Goal: Check status: Check status

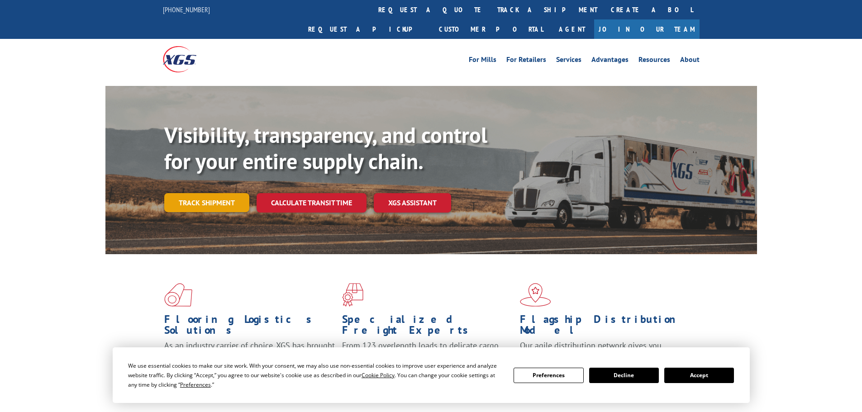
click at [234, 193] on link "Track shipment" at bounding box center [206, 202] width 85 height 19
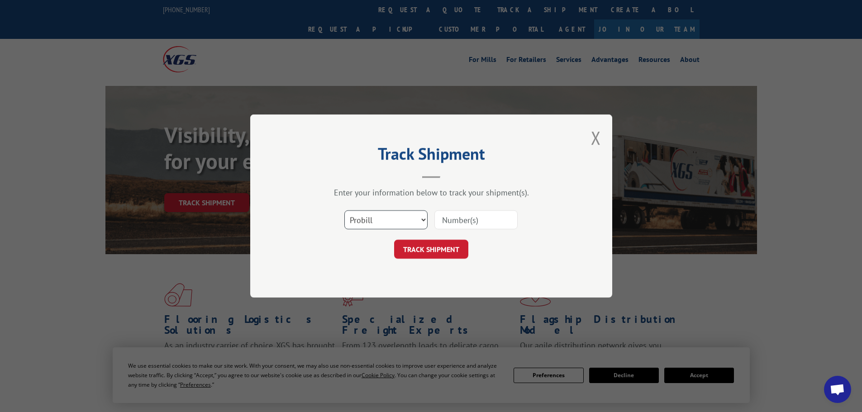
click at [410, 216] on select "Select category... Probill BOL PO" at bounding box center [385, 219] width 83 height 19
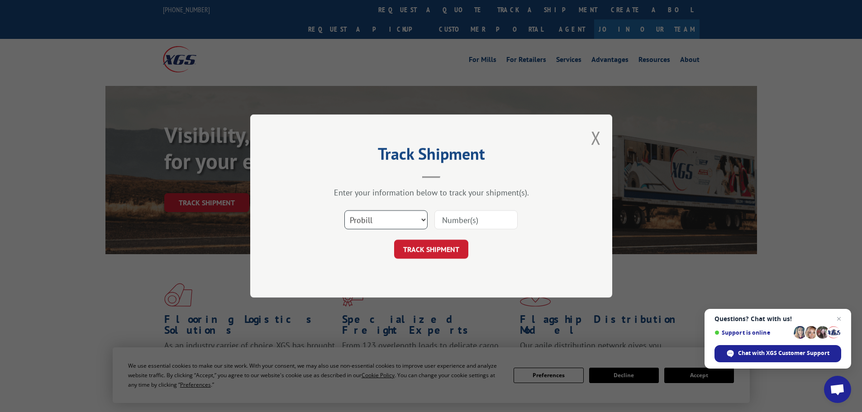
select select "bol"
click at [344, 210] on select "Select category... Probill BOL PO" at bounding box center [385, 219] width 83 height 19
paste input "SH985699"
type input "SH985699"
click at [444, 250] on button "TRACK SHIPMENT" at bounding box center [431, 249] width 74 height 19
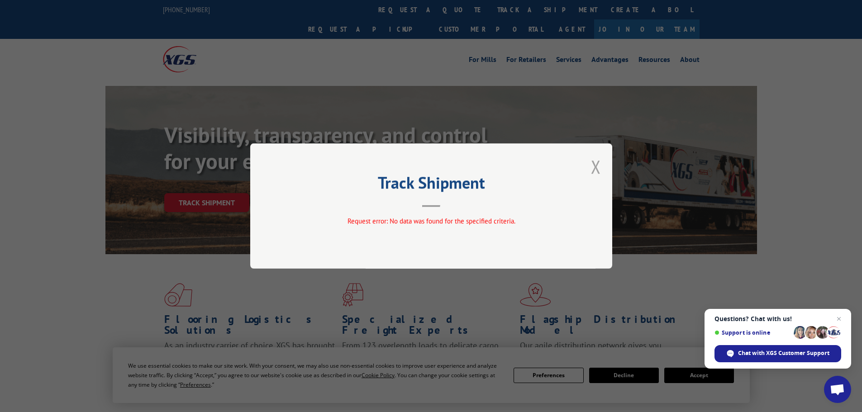
click at [595, 162] on button "Close modal" at bounding box center [596, 167] width 10 height 24
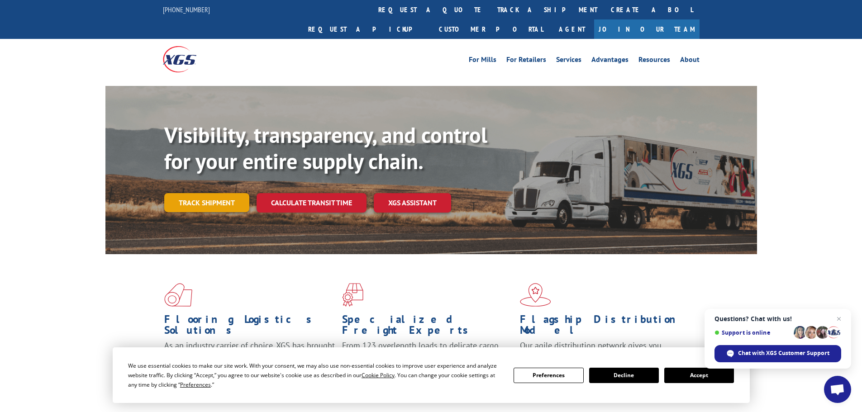
click at [219, 193] on link "Track shipment" at bounding box center [206, 202] width 85 height 19
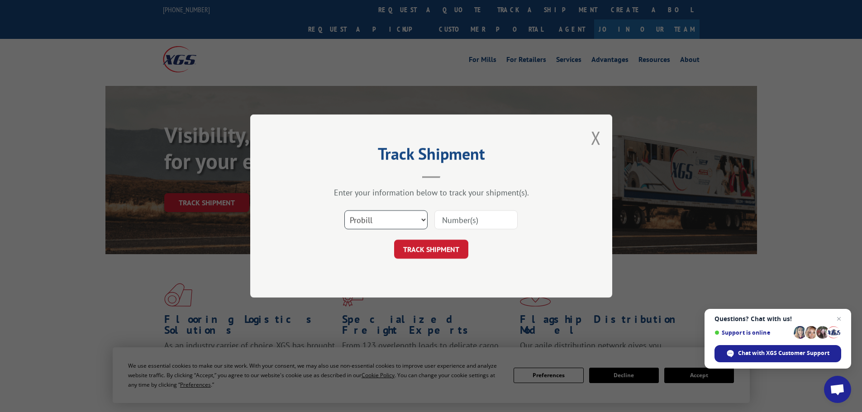
click at [401, 220] on select "Select category... Probill BOL PO" at bounding box center [385, 219] width 83 height 19
select select "po"
click at [344, 210] on select "Select category... Probill BOL PO" at bounding box center [385, 219] width 83 height 19
click at [463, 218] on input at bounding box center [475, 219] width 83 height 19
paste input "263247017"
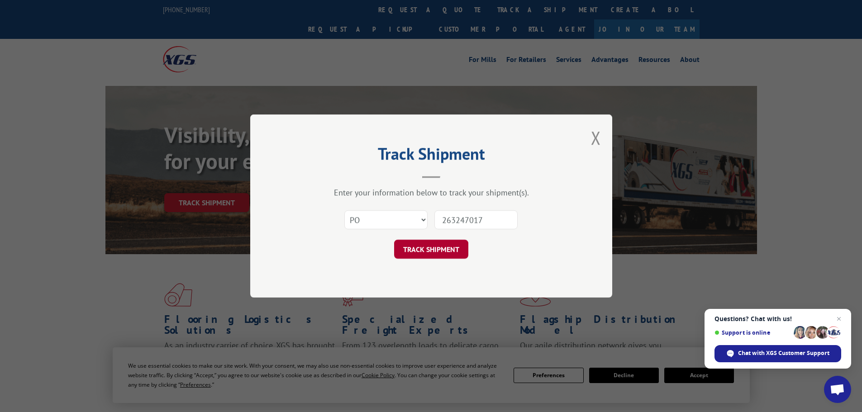
type input "263247017"
click at [420, 245] on button "TRACK SHIPMENT" at bounding box center [431, 249] width 74 height 19
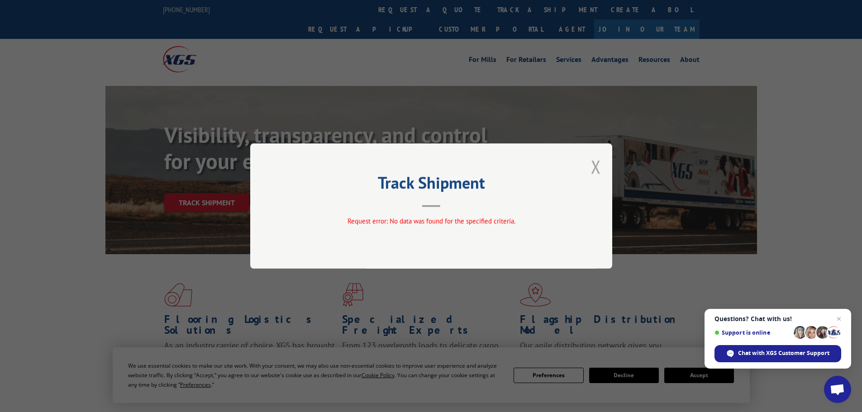
click at [595, 174] on button "Close modal" at bounding box center [596, 167] width 10 height 24
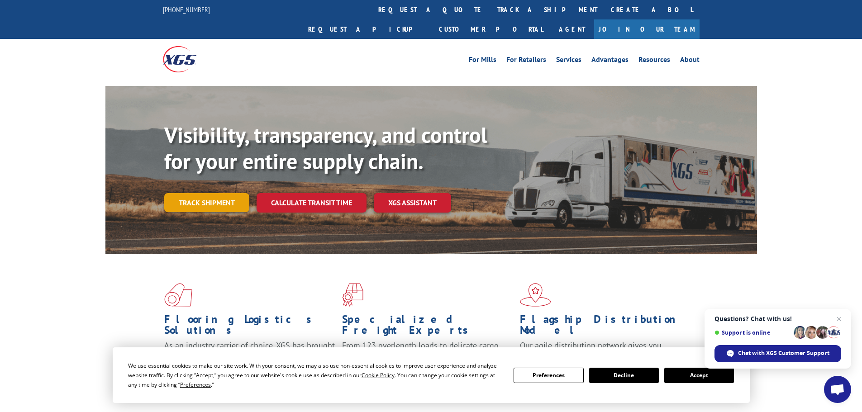
click at [194, 193] on link "Track shipment" at bounding box center [206, 202] width 85 height 19
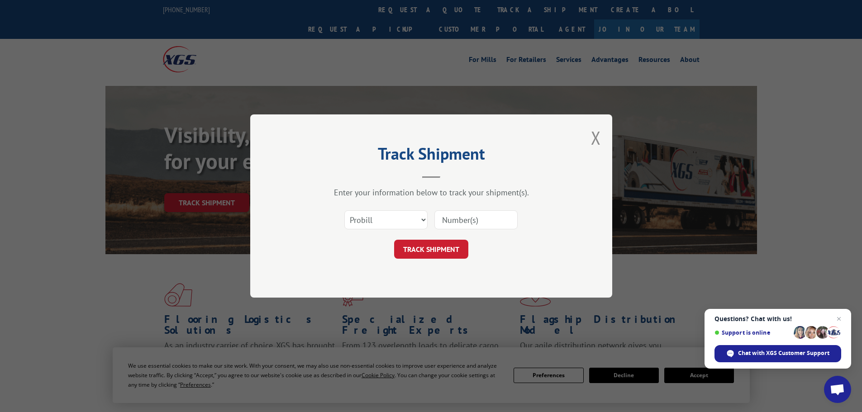
paste input "23507153"
type input "23507153"
click at [451, 248] on button "TRACK SHIPMENT" at bounding box center [431, 249] width 74 height 19
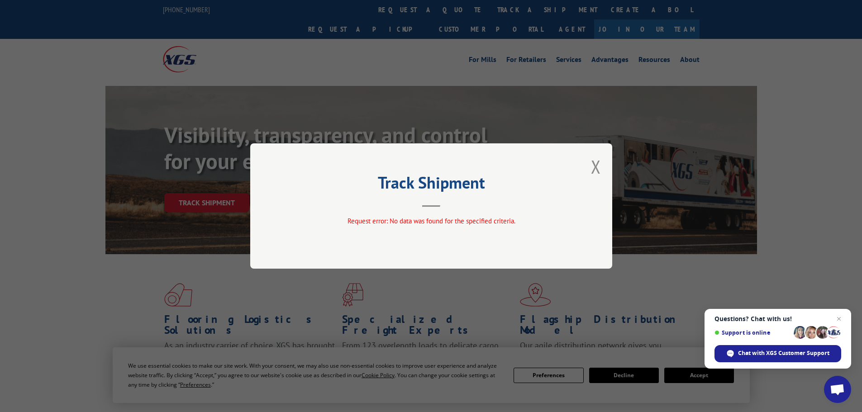
click at [583, 166] on div "Track Shipment Request error: No data was found for the specified criteria." at bounding box center [431, 205] width 362 height 125
click at [592, 164] on button "Close modal" at bounding box center [596, 167] width 10 height 24
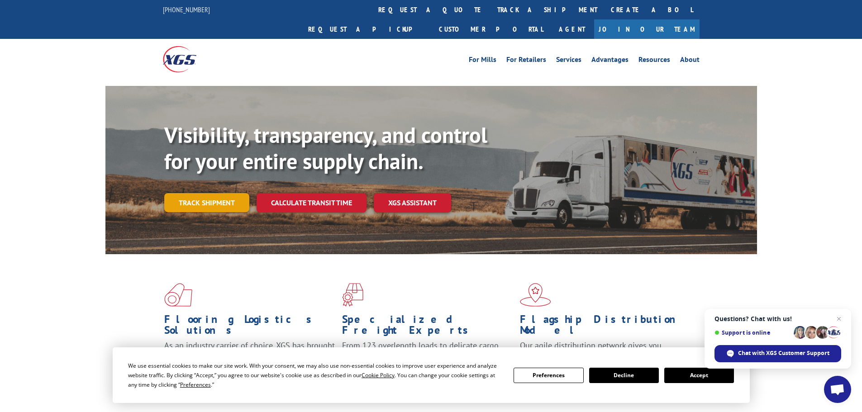
click at [230, 193] on link "Track shipment" at bounding box center [206, 202] width 85 height 19
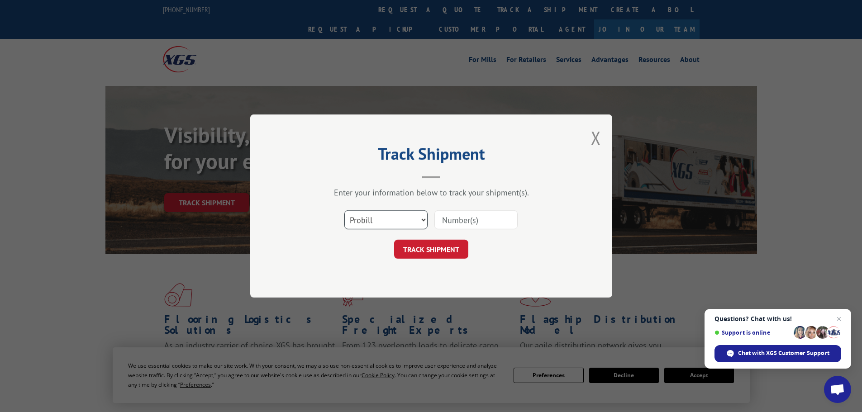
click at [407, 224] on select "Select category... Probill BOL PO" at bounding box center [385, 219] width 83 height 19
click at [461, 215] on input at bounding box center [475, 219] width 83 height 19
paste input "263247017"
type input "263247017"
click at [429, 250] on button "TRACK SHIPMENT" at bounding box center [431, 249] width 74 height 19
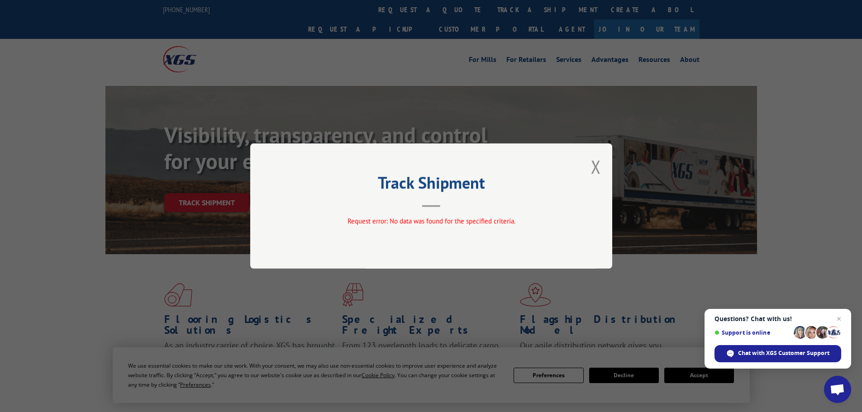
click at [609, 172] on div "Track Shipment Request error: No data was found for the specified criteria." at bounding box center [431, 205] width 362 height 125
click at [593, 162] on button "Close modal" at bounding box center [596, 167] width 10 height 24
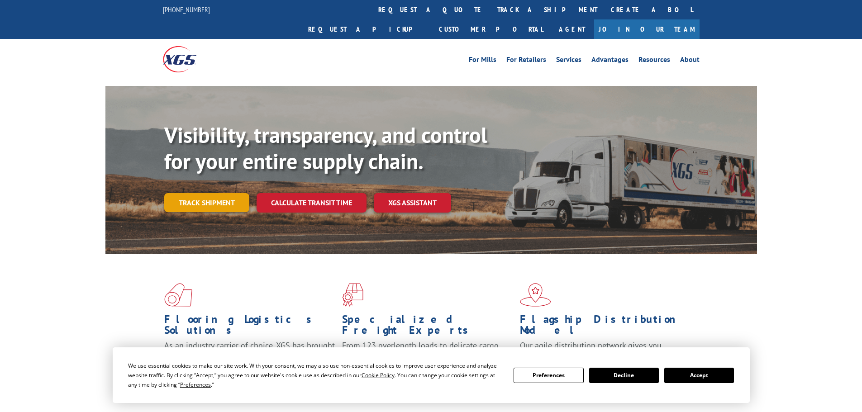
click at [231, 193] on link "Track shipment" at bounding box center [206, 202] width 85 height 19
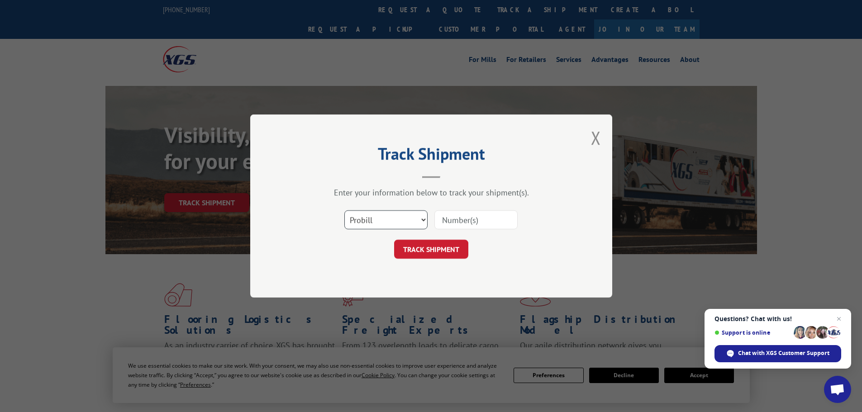
click at [410, 217] on select "Select category... Probill BOL PO" at bounding box center [385, 219] width 83 height 19
select select "bol"
click at [344, 210] on select "Select category... Probill BOL PO" at bounding box center [385, 219] width 83 height 19
paste input "SH985699"
click at [452, 223] on input "SH985699" at bounding box center [475, 219] width 83 height 19
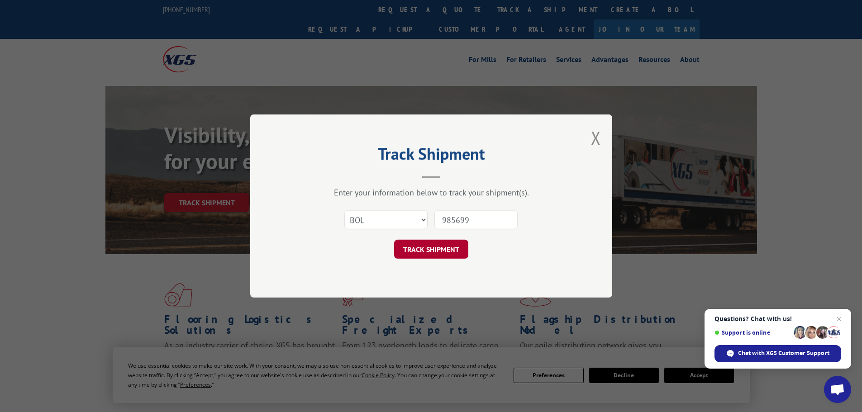
type input "985699"
click at [450, 253] on button "TRACK SHIPMENT" at bounding box center [431, 249] width 74 height 19
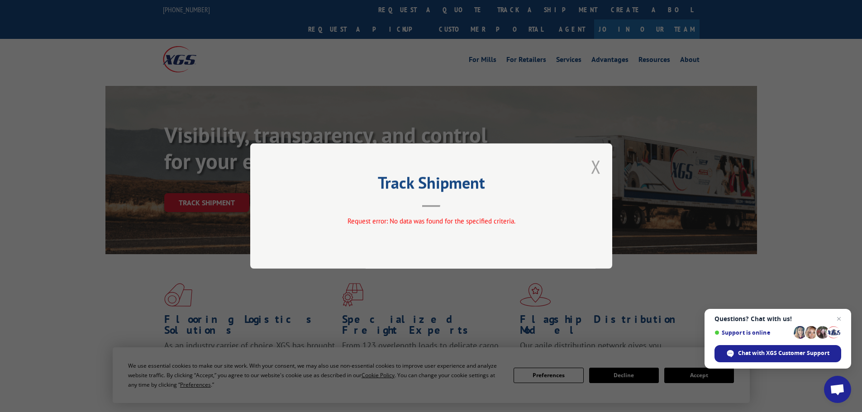
click at [598, 163] on button "Close modal" at bounding box center [596, 167] width 10 height 24
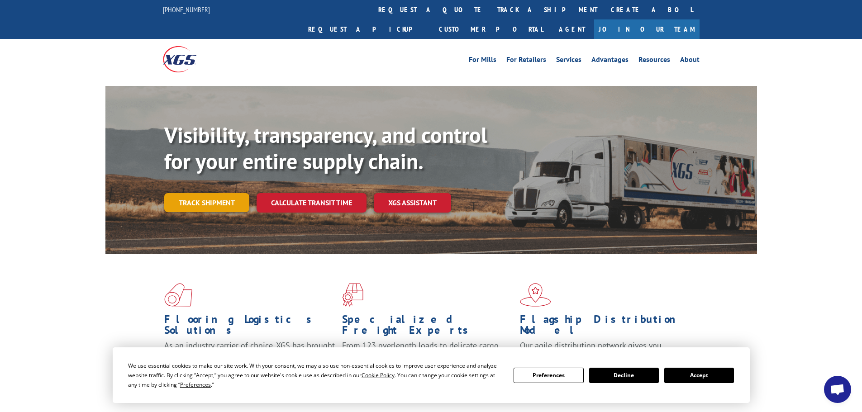
click at [224, 193] on link "Track shipment" at bounding box center [206, 202] width 85 height 19
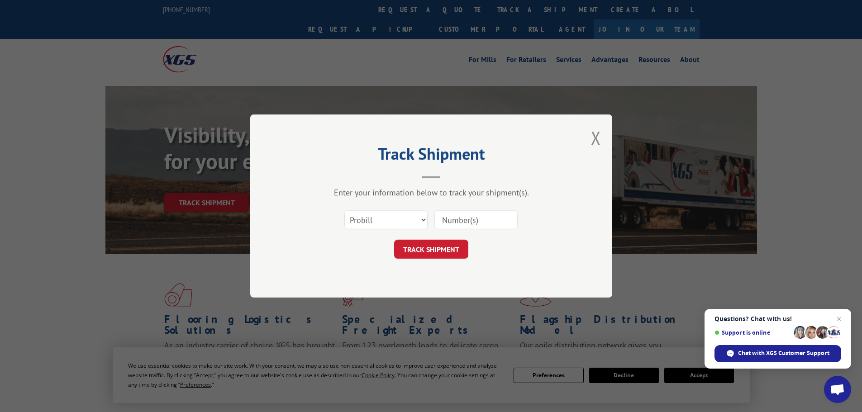
paste input "7041423"
type input "7041423"
click at [396, 214] on select "Select category... Probill BOL PO" at bounding box center [385, 219] width 83 height 19
select select "bol"
click at [344, 210] on select "Select category... Probill BOL PO" at bounding box center [385, 219] width 83 height 19
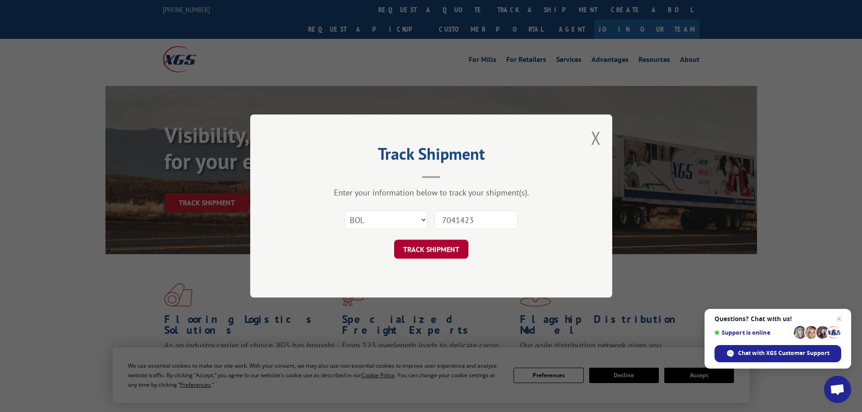
click at [441, 258] on button "TRACK SHIPMENT" at bounding box center [431, 249] width 74 height 19
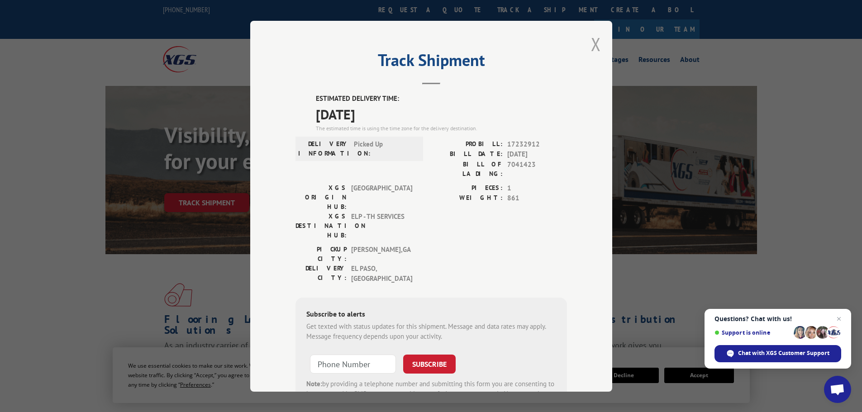
click at [591, 44] on button "Close modal" at bounding box center [596, 44] width 10 height 24
